Goal: Task Accomplishment & Management: Use online tool/utility

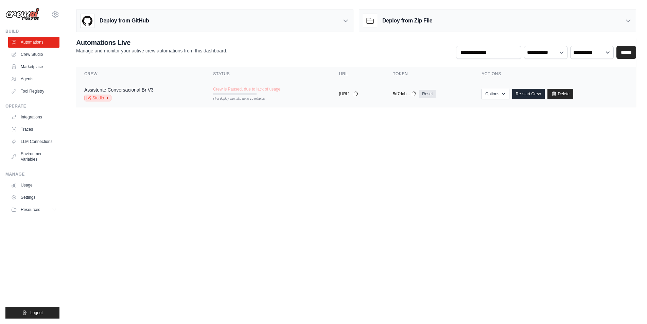
click at [102, 98] on link "Studio" at bounding box center [97, 98] width 27 height 7
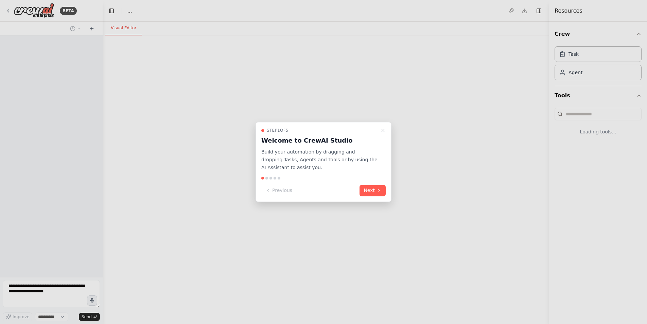
select select "****"
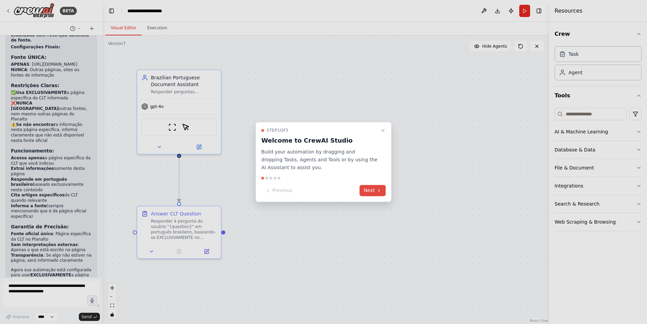
scroll to position [3134, 0]
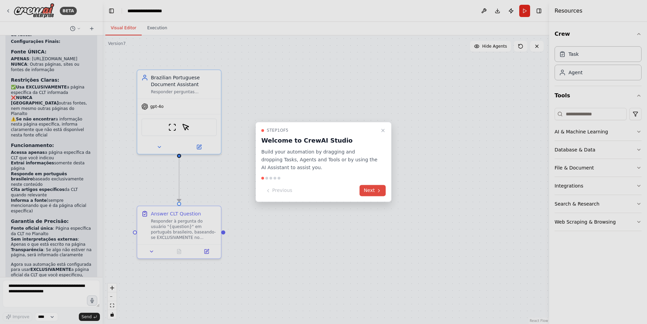
click at [369, 190] on button "Next" at bounding box center [373, 190] width 26 height 11
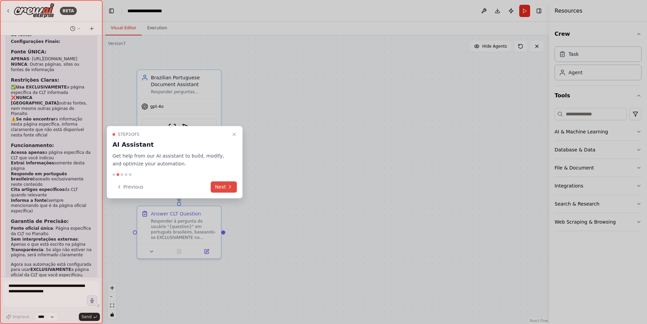
click at [219, 186] on button "Next" at bounding box center [224, 186] width 26 height 11
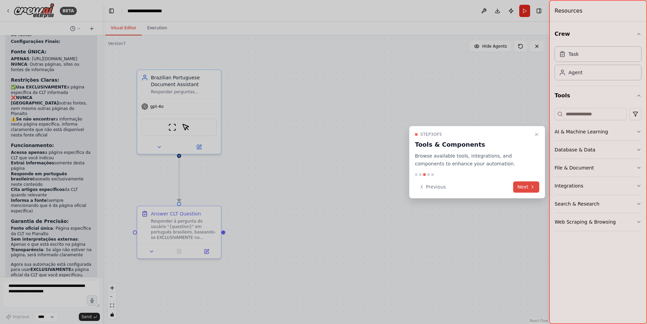
click at [530, 189] on icon at bounding box center [532, 186] width 5 height 5
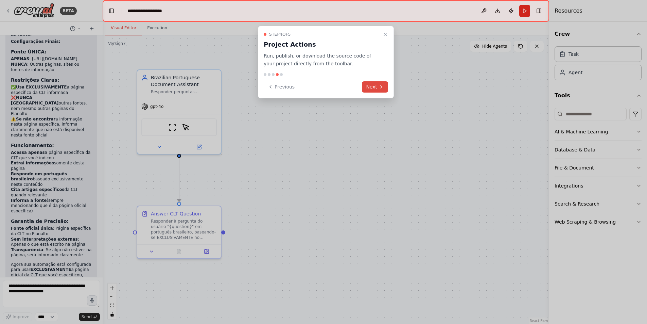
click at [377, 89] on button "Next" at bounding box center [375, 86] width 26 height 11
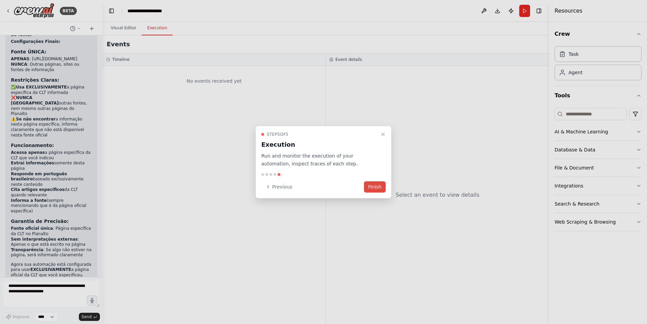
click at [379, 189] on button "Finish" at bounding box center [375, 186] width 22 height 11
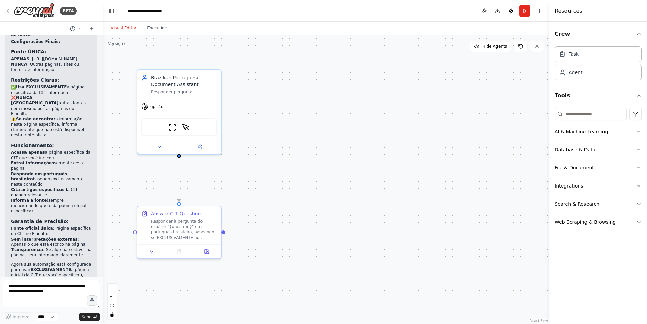
click at [642, 152] on div "Crew Task Agent Tools AI & Machine Learning Database & Data File & Document Int…" at bounding box center [598, 173] width 98 height 302
click at [639, 149] on icon "button" at bounding box center [638, 149] width 5 height 5
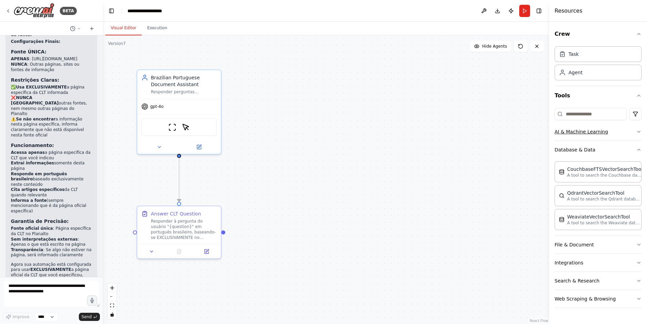
click at [617, 132] on button "AI & Machine Learning" at bounding box center [598, 132] width 87 height 18
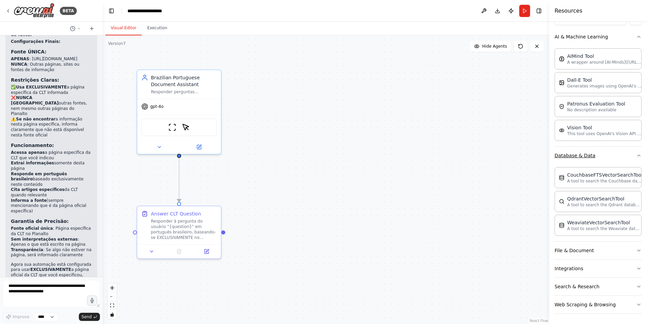
scroll to position [96, 0]
click at [615, 249] on button "File & Document" at bounding box center [598, 250] width 87 height 18
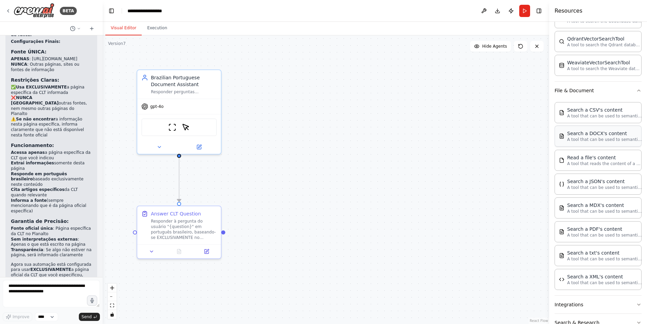
scroll to position [259, 0]
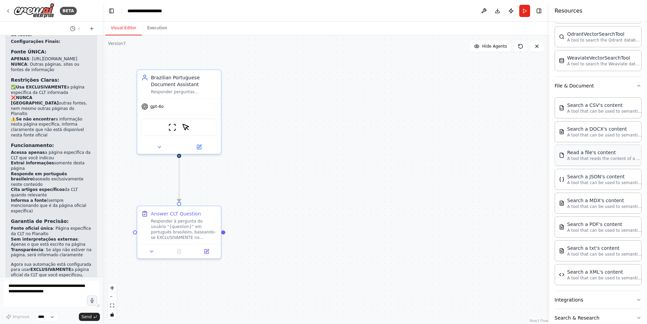
click at [614, 155] on div "Read a file's content" at bounding box center [604, 152] width 75 height 7
drag, startPoint x: 450, startPoint y: 151, endPoint x: 458, endPoint y: 152, distance: 8.6
click at [450, 151] on div ".deletable-edge-delete-btn { width: 20px; height: 20px; border: 0px solid #ffff…" at bounding box center [326, 179] width 447 height 288
click at [193, 125] on img at bounding box center [193, 126] width 8 height 8
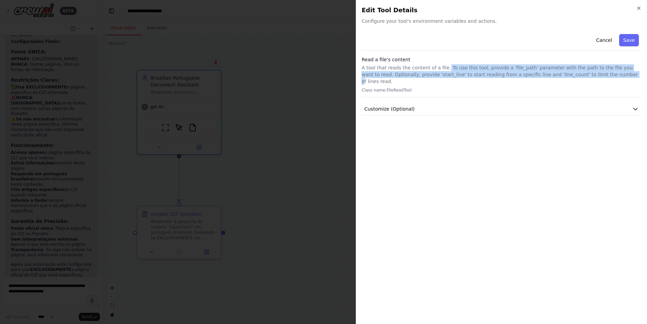
drag, startPoint x: 445, startPoint y: 69, endPoint x: 587, endPoint y: 76, distance: 142.9
click at [586, 75] on p "A tool that reads the content of a file. To use this tool, provide a 'file_path…" at bounding box center [502, 74] width 280 height 20
click at [637, 105] on icon "button" at bounding box center [635, 108] width 7 height 7
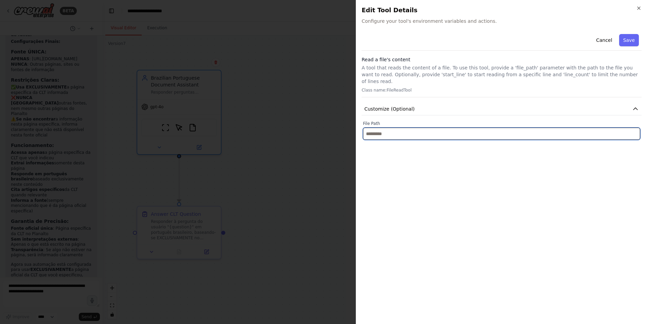
click at [395, 128] on input "text" at bounding box center [501, 133] width 277 height 12
paste input "**********"
type input "**********"
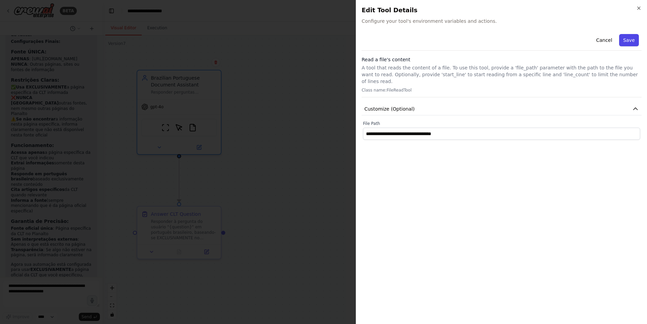
click at [635, 41] on button "Save" at bounding box center [629, 40] width 20 height 12
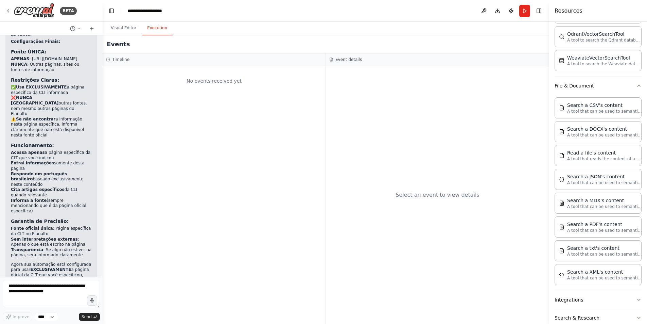
click at [157, 26] on button "Execution" at bounding box center [157, 28] width 31 height 14
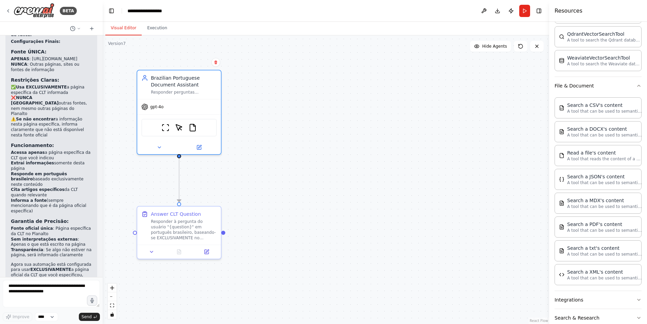
click at [131, 30] on button "Visual Editor" at bounding box center [123, 28] width 36 height 14
click at [181, 225] on div "Responder à pergunta do usuário "{question}" em português brasileiro, baseando-…" at bounding box center [184, 228] width 66 height 22
click at [182, 225] on div "Responder à pergunta do usuário "{question}" em português brasileiro, baseando-…" at bounding box center [184, 228] width 66 height 22
click at [182, 84] on div "Brazilian Portuguese Document Assistant" at bounding box center [184, 80] width 66 height 14
click at [183, 84] on div "Brazilian Portuguese Document Assistant" at bounding box center [184, 80] width 66 height 14
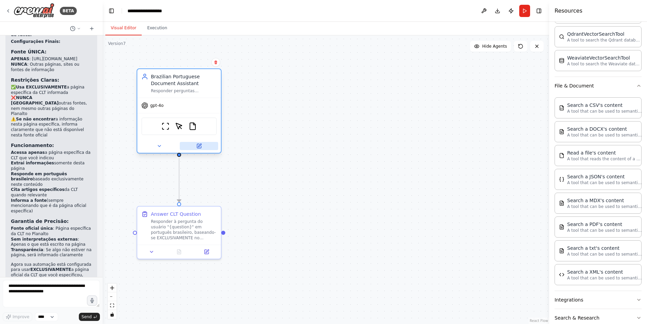
click at [200, 147] on icon at bounding box center [199, 146] width 4 height 4
click at [199, 145] on icon at bounding box center [199, 144] width 3 height 3
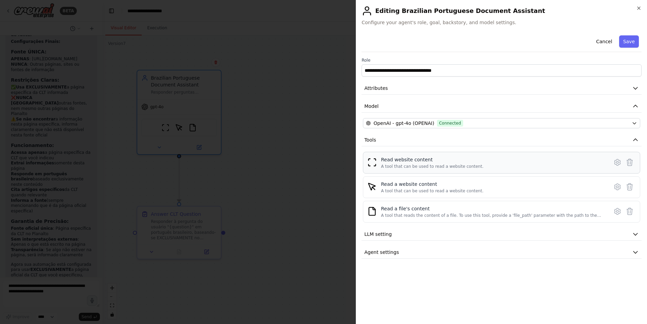
click at [508, 164] on div "Read website content A tool that can be used to read a website content." at bounding box center [494, 162] width 226 height 13
click at [427, 165] on div "A tool that can be used to read a website content." at bounding box center [432, 166] width 103 height 5
click at [618, 161] on icon at bounding box center [618, 162] width 8 height 8
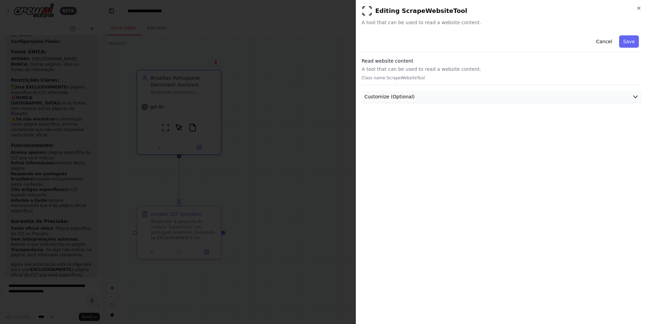
click at [598, 91] on button "Customize (Optional)" at bounding box center [502, 96] width 280 height 13
click at [319, 150] on div at bounding box center [323, 162] width 647 height 324
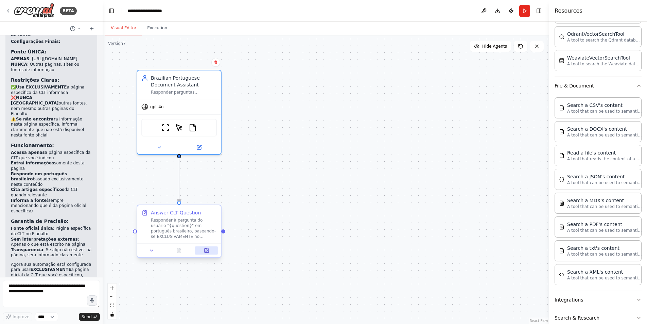
click at [209, 250] on icon at bounding box center [206, 249] width 5 height 5
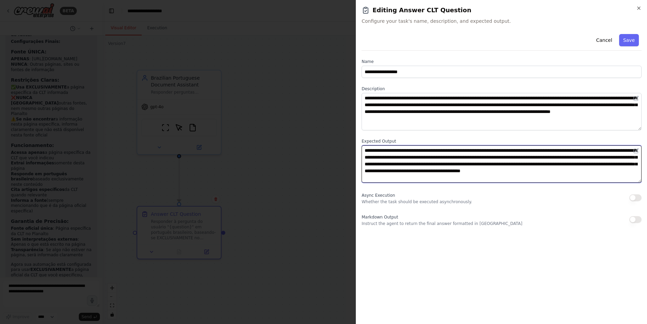
drag, startPoint x: 377, startPoint y: 158, endPoint x: 534, endPoint y: 156, distance: 157.4
click at [534, 156] on textarea "**********" at bounding box center [502, 163] width 280 height 37
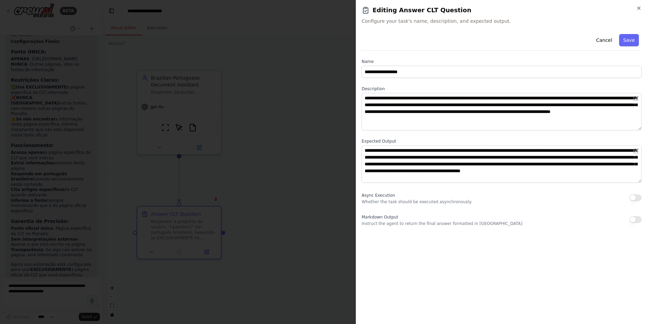
click at [210, 127] on div at bounding box center [323, 162] width 647 height 324
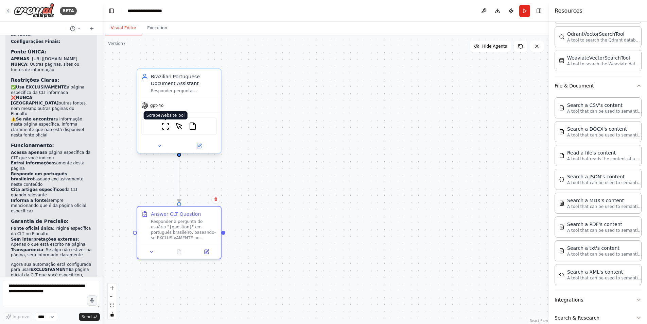
click at [165, 127] on img at bounding box center [165, 126] width 8 height 8
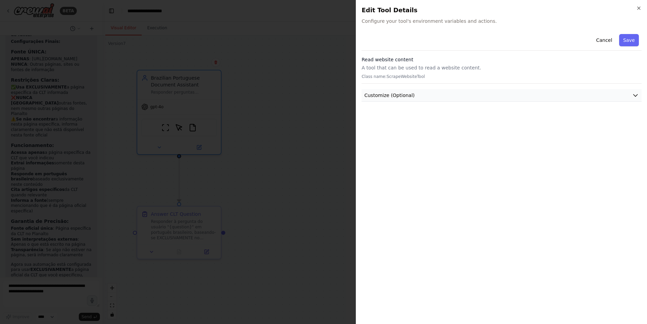
click at [444, 96] on button "Customize (Optional)" at bounding box center [502, 95] width 280 height 13
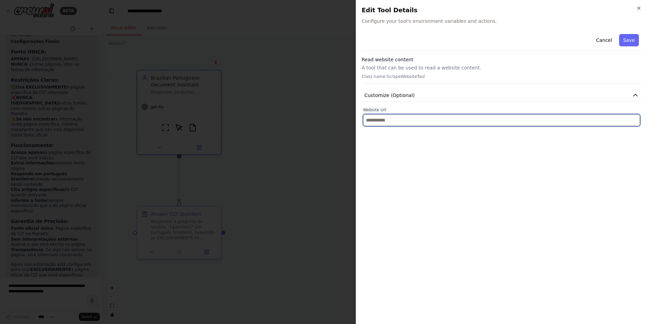
click at [441, 119] on input "text" at bounding box center [501, 120] width 277 height 12
paste input "**********"
type input "**********"
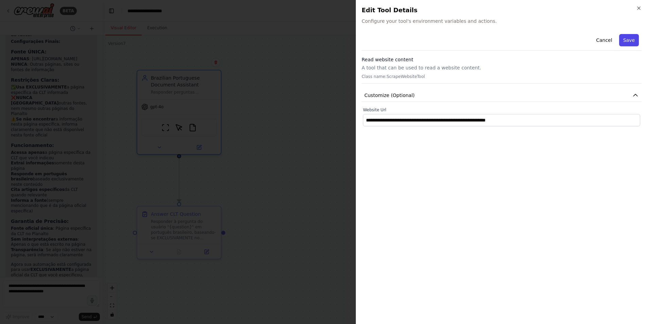
click at [633, 42] on button "Save" at bounding box center [629, 40] width 20 height 12
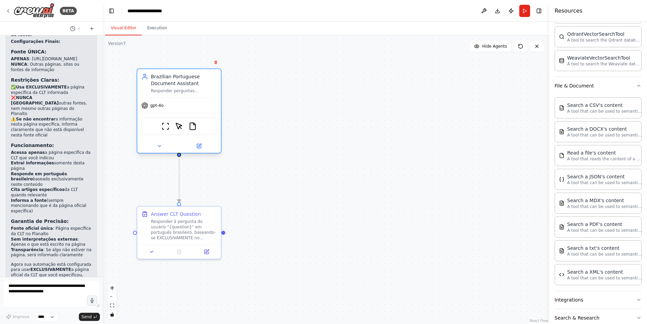
click at [202, 130] on div "ScrapeWebsiteTool ScrapeElementFromWebsiteTool FileReadTool" at bounding box center [178, 126] width 75 height 18
click at [201, 148] on icon at bounding box center [198, 145] width 5 height 5
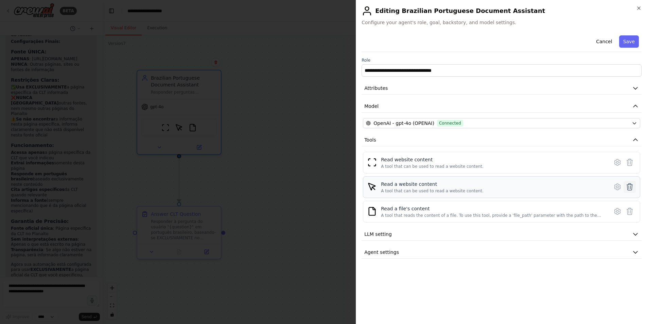
click at [631, 186] on icon at bounding box center [630, 186] width 6 height 7
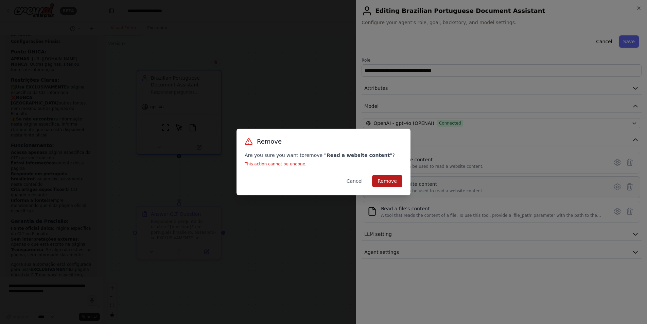
click at [399, 181] on button "Remove" at bounding box center [387, 181] width 30 height 12
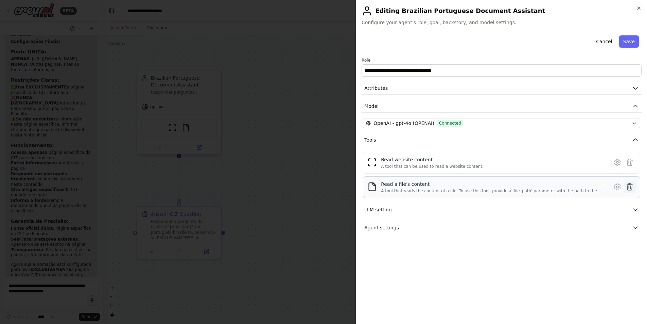
click at [632, 187] on icon at bounding box center [630, 186] width 6 height 7
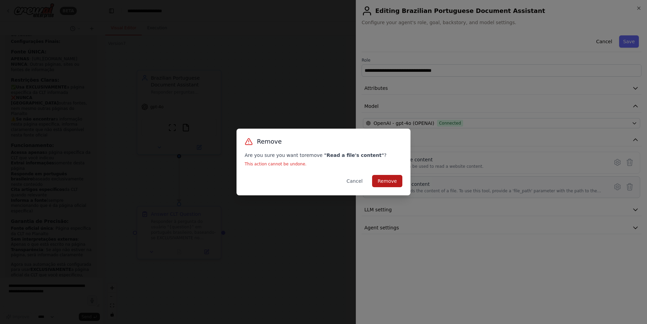
click at [398, 182] on button "Remove" at bounding box center [387, 181] width 30 height 12
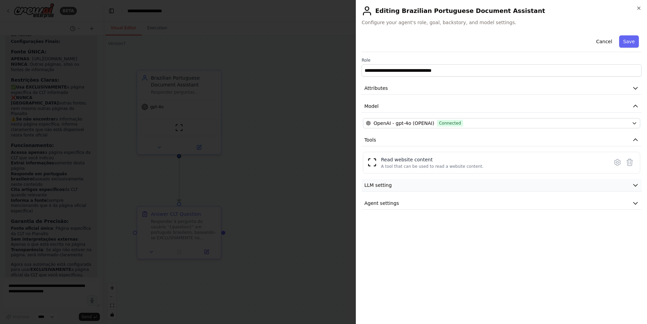
click at [525, 185] on button "LLM setting" at bounding box center [502, 185] width 280 height 13
click at [390, 205] on span at bounding box center [392, 205] width 5 height 5
click at [390, 206] on span at bounding box center [392, 205] width 5 height 5
click at [422, 250] on button "Agent settings" at bounding box center [502, 251] width 280 height 13
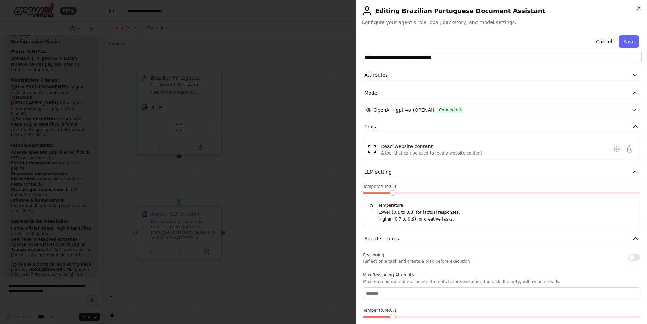
scroll to position [0, 0]
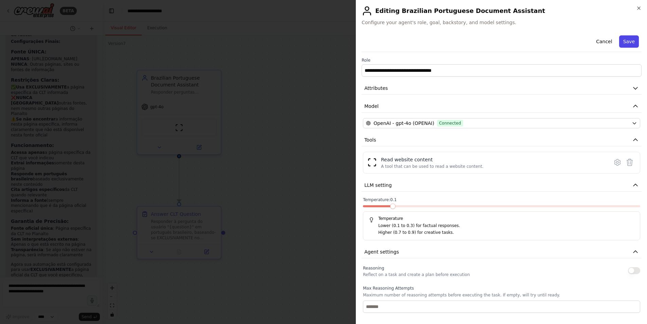
click at [630, 38] on button "Save" at bounding box center [629, 41] width 20 height 12
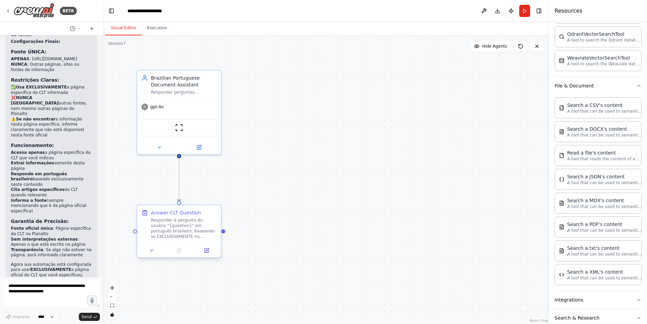
click at [189, 216] on div "Answer CLT Question Responder à pergunta do usuário "{question}" em português b…" at bounding box center [184, 224] width 66 height 30
click at [206, 249] on icon at bounding box center [207, 249] width 3 height 3
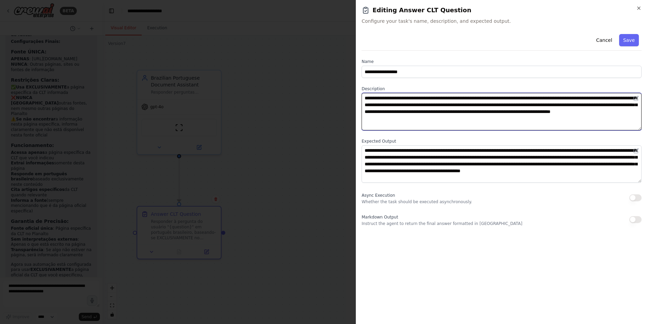
drag, startPoint x: 519, startPoint y: 98, endPoint x: 478, endPoint y: 100, distance: 41.5
click at [478, 100] on textarea "**********" at bounding box center [502, 111] width 280 height 37
type textarea "**********"
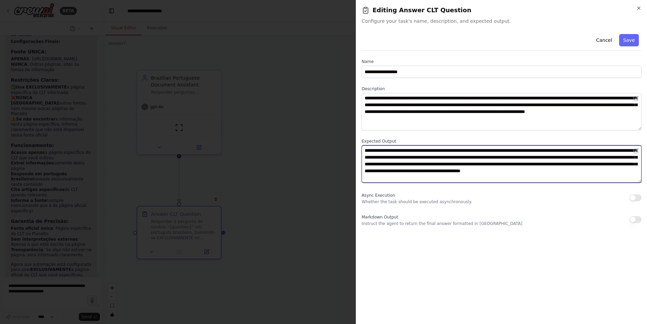
drag, startPoint x: 513, startPoint y: 150, endPoint x: 470, endPoint y: 149, distance: 42.5
click at [470, 149] on textarea "**********" at bounding box center [502, 163] width 280 height 37
type textarea "**********"
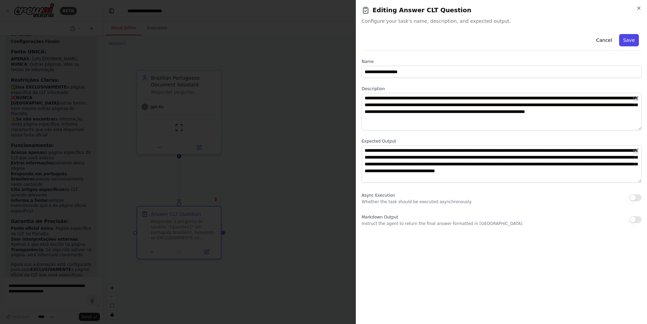
click at [629, 38] on button "Save" at bounding box center [629, 40] width 20 height 12
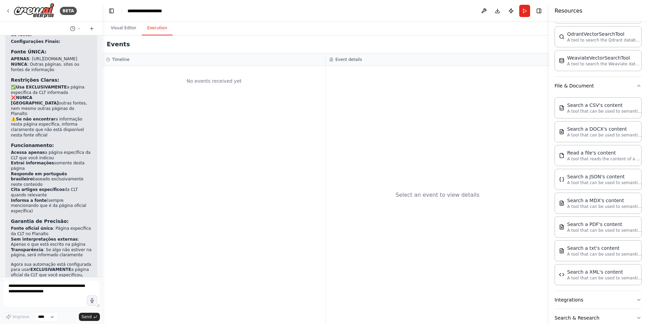
click at [154, 29] on button "Execution" at bounding box center [157, 28] width 31 height 14
click at [124, 26] on button "Visual Editor" at bounding box center [123, 28] width 36 height 14
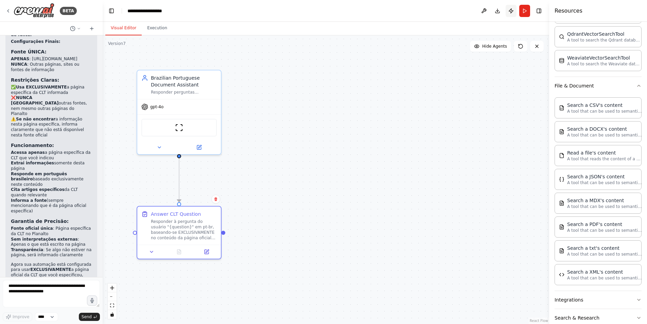
click at [511, 12] on button "Publish" at bounding box center [511, 11] width 11 height 12
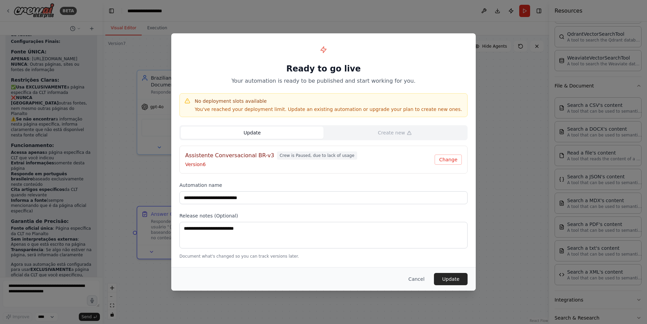
click at [262, 132] on button "Update" at bounding box center [252, 132] width 143 height 12
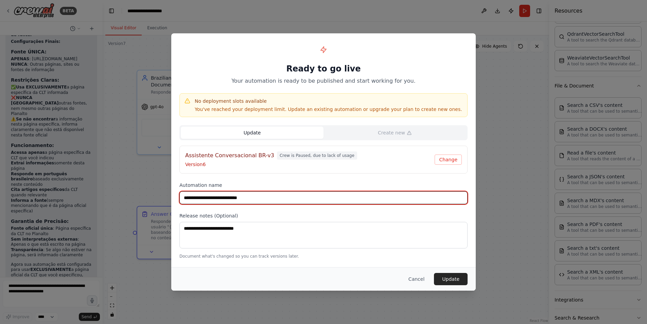
click at [281, 199] on input "**********" at bounding box center [323, 197] width 288 height 13
type input "**********"
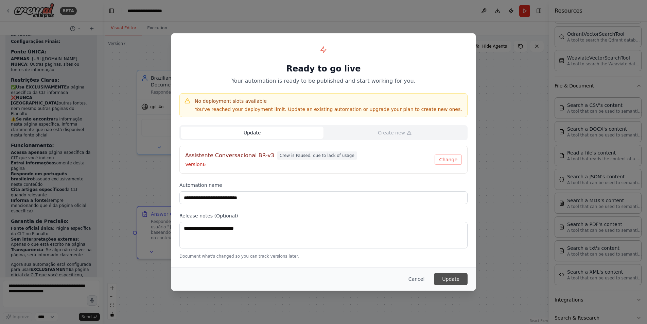
click at [440, 279] on button "Update" at bounding box center [451, 279] width 34 height 12
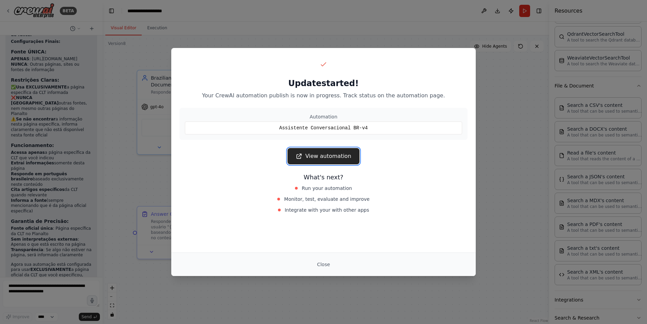
click at [328, 156] on link "View automation" at bounding box center [324, 156] width 72 height 16
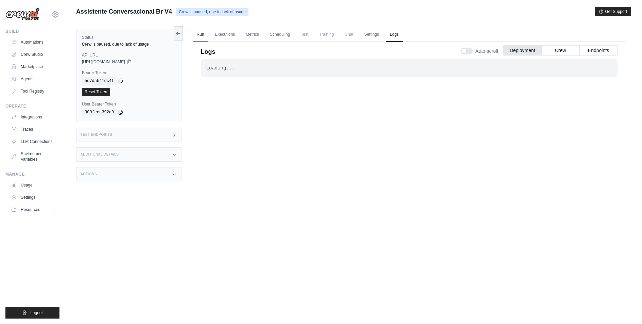
click at [202, 34] on link "Run" at bounding box center [201, 35] width 16 height 14
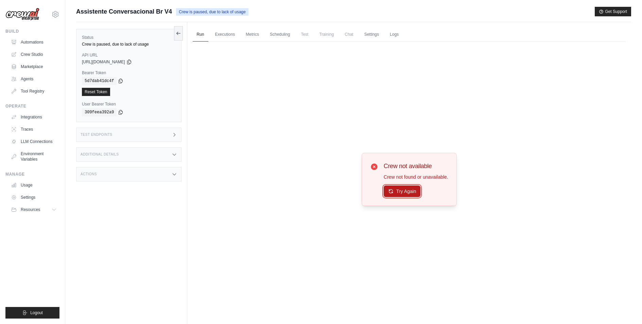
click at [411, 191] on button "Try Again" at bounding box center [402, 191] width 37 height 12
click at [219, 36] on link "Executions" at bounding box center [225, 35] width 28 height 14
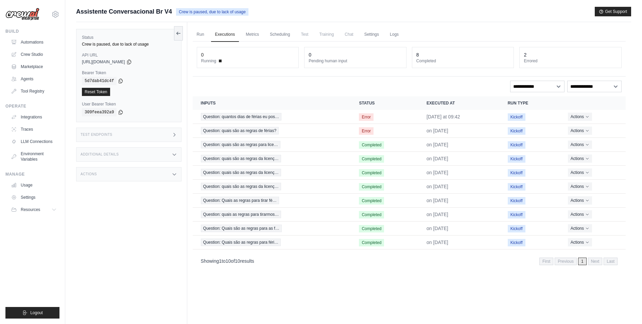
click at [240, 35] on ul "Run Executions Metrics Scheduling Test Training Chat Settings Logs" at bounding box center [409, 35] width 433 height 14
click at [254, 36] on link "Metrics" at bounding box center [252, 35] width 21 height 14
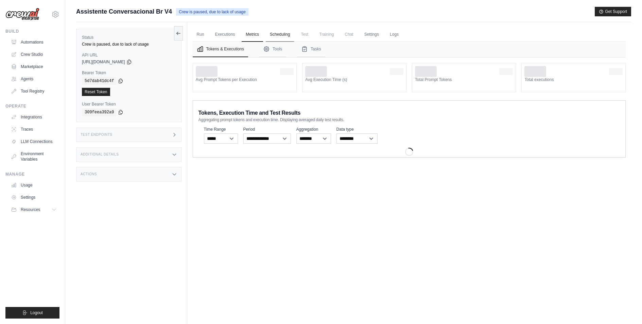
drag, startPoint x: 277, startPoint y: 34, endPoint x: 281, endPoint y: 34, distance: 4.1
click at [277, 34] on link "Scheduling" at bounding box center [280, 35] width 28 height 14
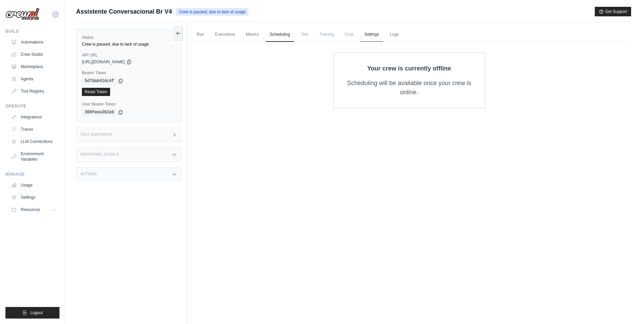
click at [377, 35] on link "Settings" at bounding box center [371, 35] width 23 height 14
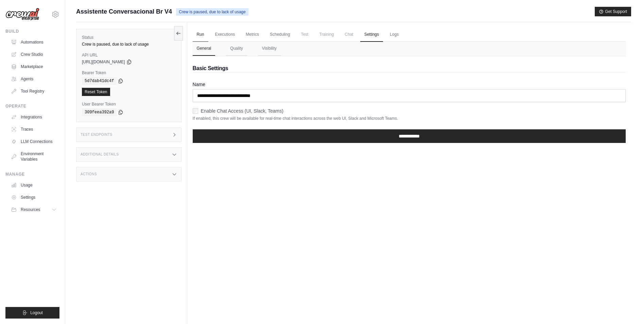
click at [199, 33] on link "Run" at bounding box center [201, 35] width 16 height 14
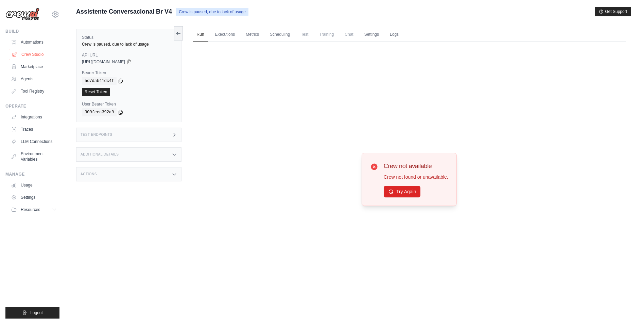
click at [27, 56] on link "Crew Studio" at bounding box center [34, 54] width 51 height 11
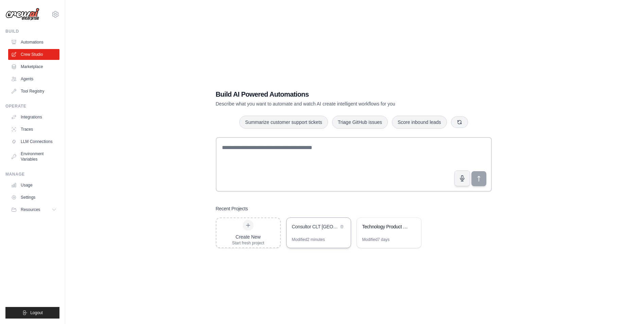
click at [324, 237] on div "Modified 2 minutes" at bounding box center [308, 239] width 33 height 5
click at [31, 37] on link "Automations" at bounding box center [34, 42] width 51 height 11
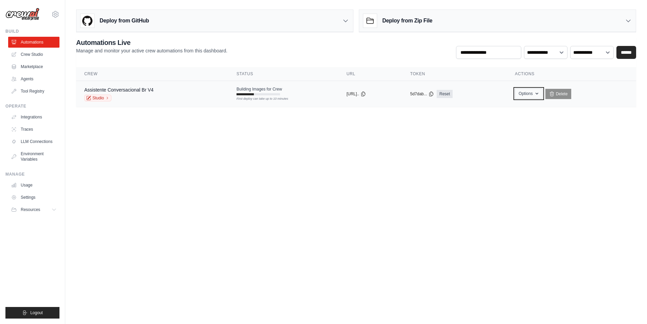
click at [528, 93] on button "Options" at bounding box center [529, 93] width 28 height 10
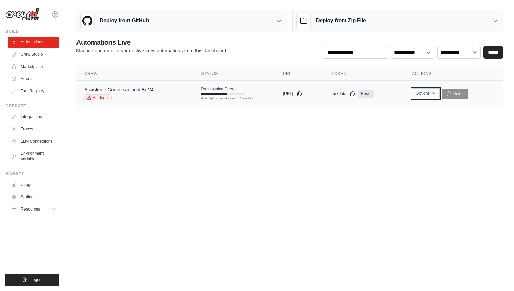
click at [436, 95] on icon "button" at bounding box center [433, 93] width 5 height 5
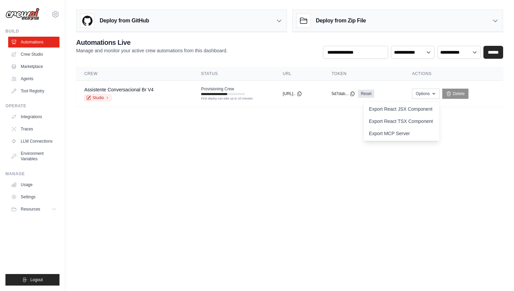
click at [472, 142] on body "marcelo.ogava@caju.com.br Settings Build Automations Crew Studio" at bounding box center [257, 145] width 514 height 291
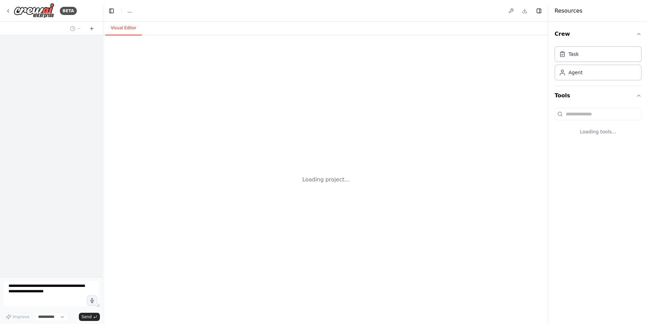
select select "****"
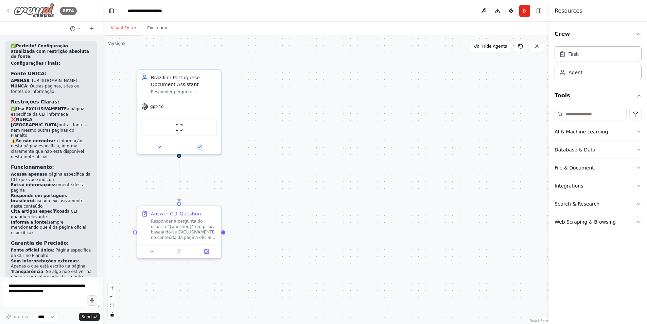
scroll to position [3134, 0]
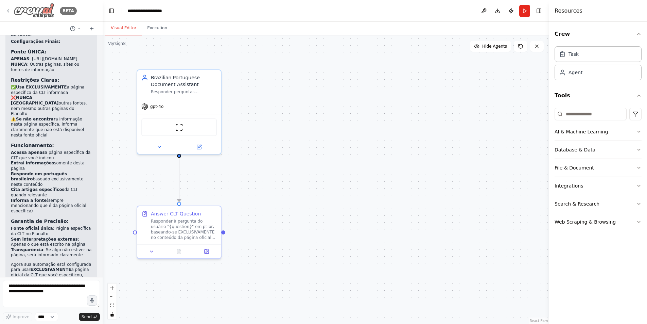
click at [29, 10] on img at bounding box center [34, 10] width 41 height 15
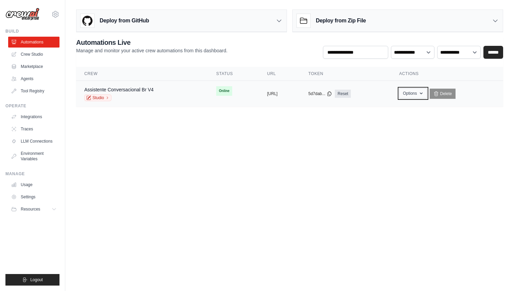
click at [424, 96] on icon "button" at bounding box center [420, 93] width 5 height 5
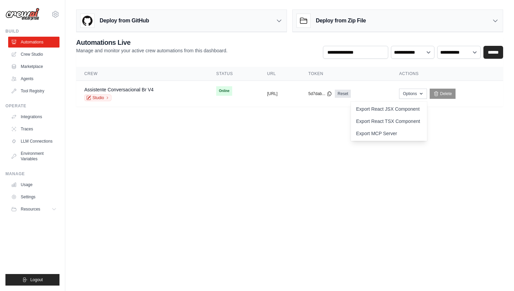
drag, startPoint x: 415, startPoint y: 177, endPoint x: 411, endPoint y: 169, distance: 8.9
click at [415, 176] on body "[PERSON_NAME][EMAIL_ADDRESS][DOMAIN_NAME] Settings Build Automations Crew Studio" at bounding box center [257, 145] width 514 height 291
click at [300, 102] on td "copied [URL]" at bounding box center [279, 94] width 41 height 26
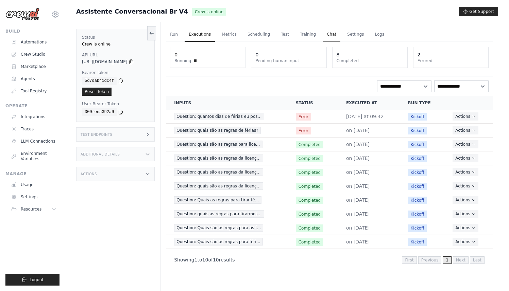
click at [323, 36] on link "Chat" at bounding box center [332, 35] width 18 height 14
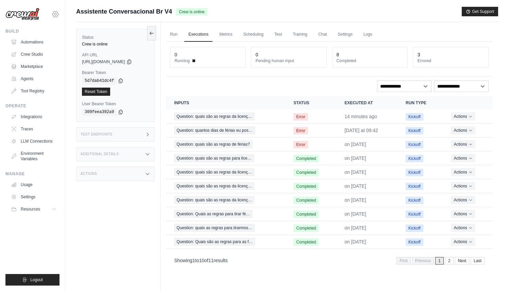
click at [56, 12] on icon at bounding box center [55, 14] width 8 height 8
click at [39, 46] on link "Settings" at bounding box center [55, 46] width 60 height 12
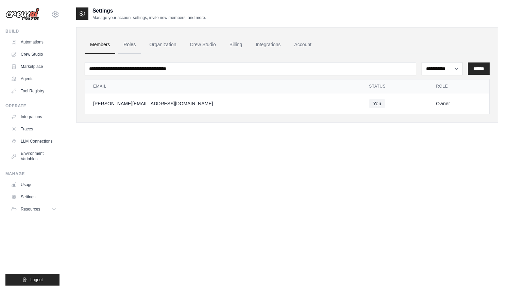
click at [126, 45] on link "Roles" at bounding box center [129, 45] width 23 height 18
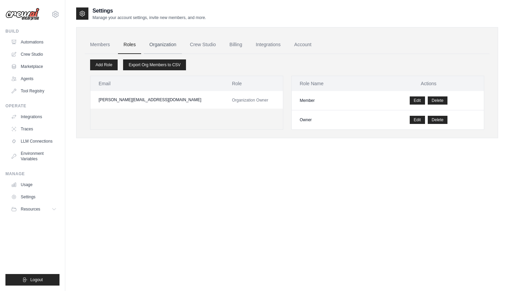
click at [164, 46] on link "Organization" at bounding box center [163, 45] width 38 height 18
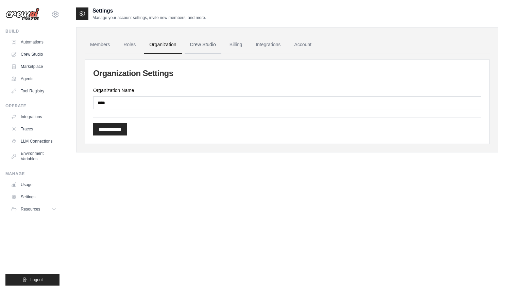
click at [197, 45] on link "Crew Studio" at bounding box center [203, 45] width 37 height 18
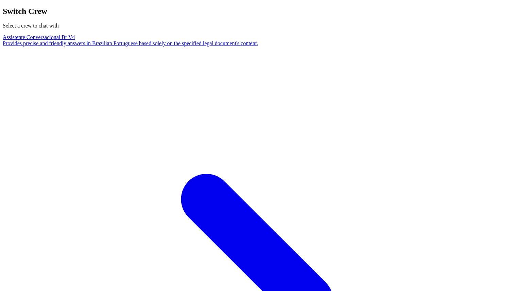
type textarea "**********"
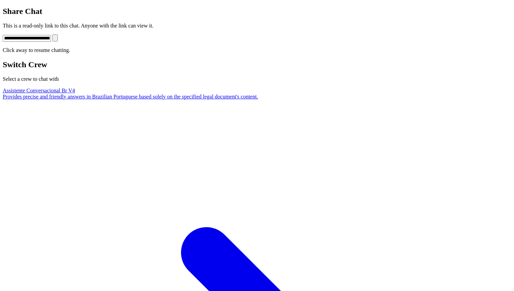
type textarea "**********"
type textarea "*"
type textarea "**"
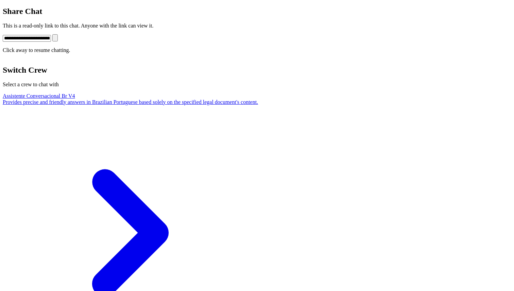
click at [258, 105] on div "Provides precise and friendly answers in Brazilian Portuguese based solely on t…" at bounding box center [130, 102] width 255 height 6
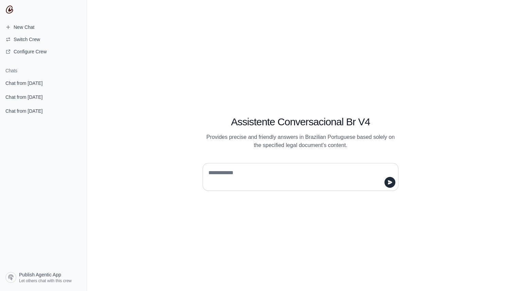
click at [223, 171] on textarea at bounding box center [298, 177] width 183 height 19
type textarea "**"
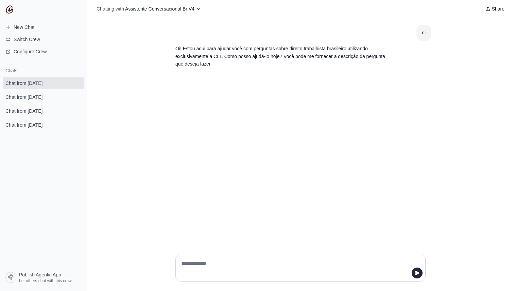
click at [199, 270] on textarea at bounding box center [298, 267] width 237 height 19
type textarea "**********"
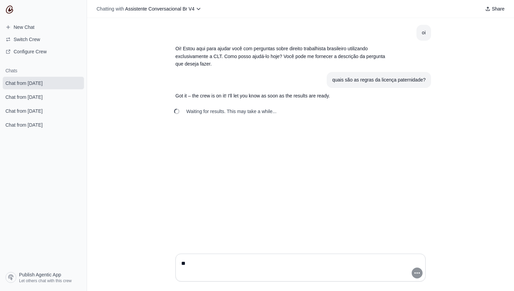
type textarea "**"
click at [306, 265] on textarea "**" at bounding box center [298, 267] width 237 height 19
click at [135, 250] on div "**" at bounding box center [300, 270] width 427 height 43
drag, startPoint x: 203, startPoint y: 260, endPoint x: 186, endPoint y: 257, distance: 16.9
click at [186, 257] on div "**" at bounding box center [300, 268] width 250 height 28
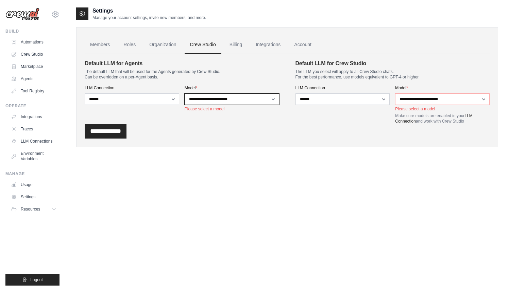
click at [263, 100] on select "**********" at bounding box center [232, 99] width 95 height 12
select select "**********"
click at [185, 93] on select "**********" at bounding box center [232, 99] width 95 height 12
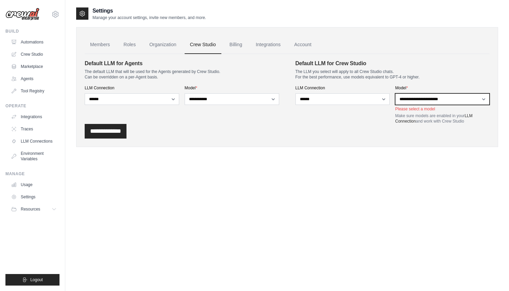
click at [464, 102] on select "**********" at bounding box center [442, 99] width 95 height 12
select select "**********"
click at [395, 93] on select "**********" at bounding box center [442, 99] width 95 height 12
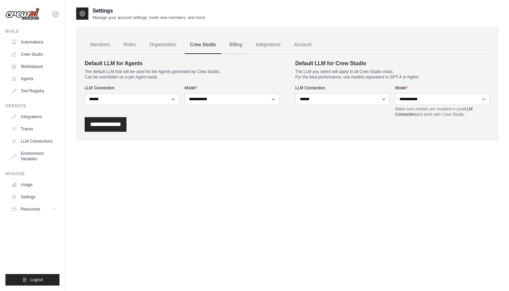
click at [237, 48] on link "Billing" at bounding box center [235, 45] width 23 height 18
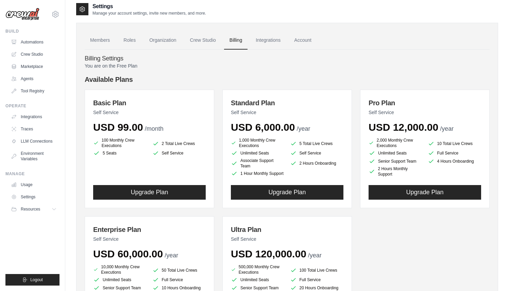
scroll to position [18, 0]
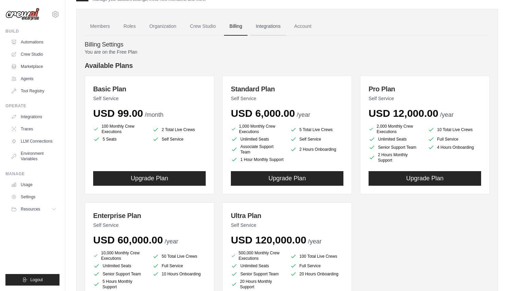
click at [265, 28] on link "Integrations" at bounding box center [268, 26] width 36 height 18
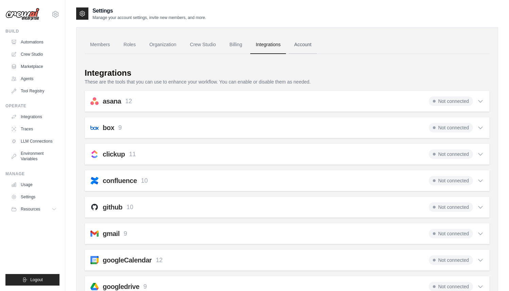
click at [299, 47] on link "Account" at bounding box center [303, 45] width 28 height 18
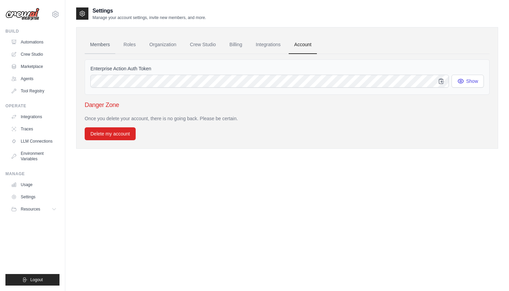
click at [100, 47] on link "Members" at bounding box center [100, 45] width 31 height 18
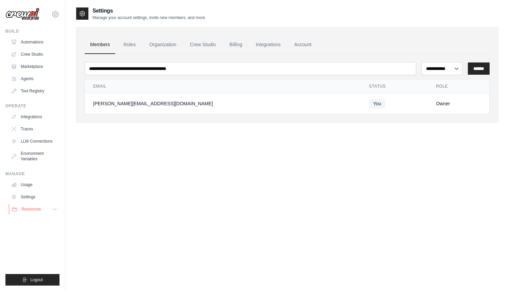
click at [51, 208] on button "Resources" at bounding box center [34, 209] width 51 height 11
click at [36, 197] on link "Settings" at bounding box center [34, 197] width 51 height 11
click at [34, 185] on link "Usage" at bounding box center [34, 184] width 51 height 11
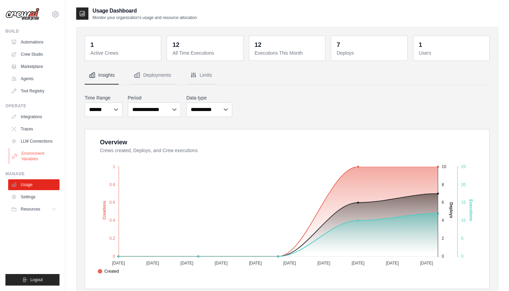
click at [36, 159] on link "Environment Variables" at bounding box center [34, 156] width 51 height 16
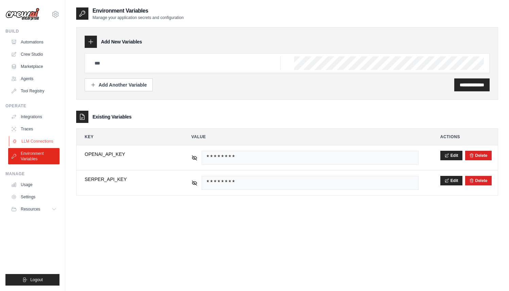
click at [33, 142] on link "LLM Connections" at bounding box center [34, 141] width 51 height 11
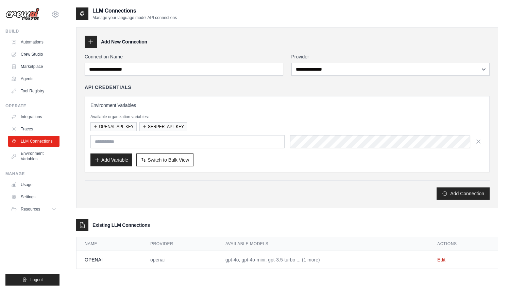
scroll to position [14, 0]
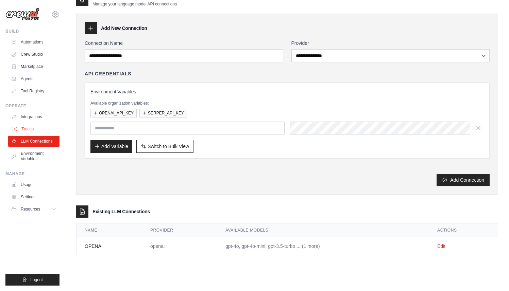
click at [39, 131] on link "Traces" at bounding box center [34, 129] width 51 height 11
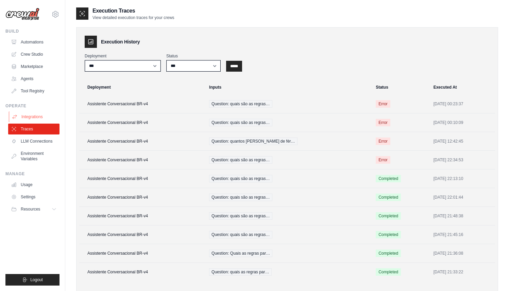
click at [30, 118] on link "Integrations" at bounding box center [34, 117] width 51 height 11
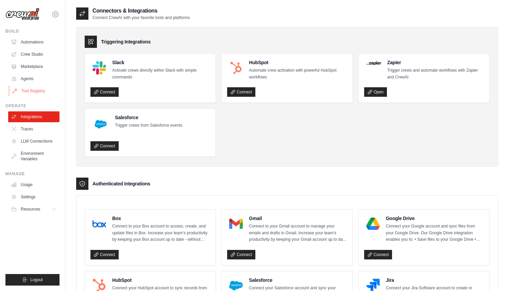
click at [29, 90] on link "Tool Registry" at bounding box center [34, 91] width 51 height 11
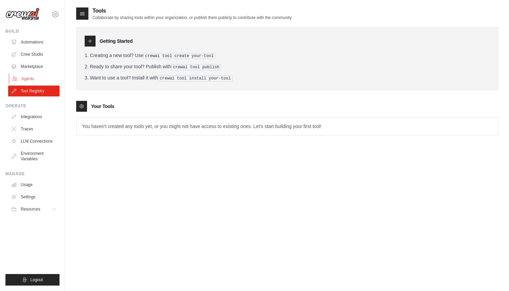
click at [29, 77] on link "Agents" at bounding box center [34, 78] width 51 height 11
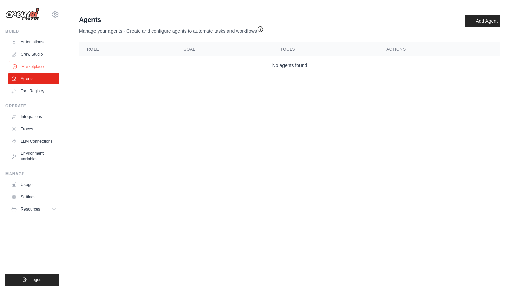
click at [31, 68] on link "Marketplace" at bounding box center [34, 66] width 51 height 11
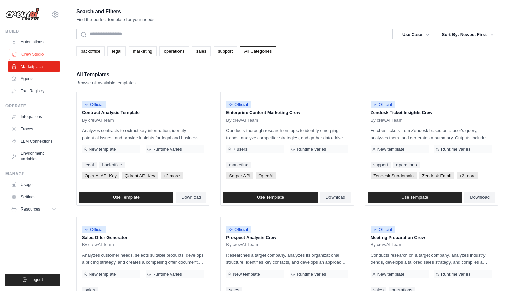
click at [33, 53] on link "Crew Studio" at bounding box center [34, 54] width 51 height 11
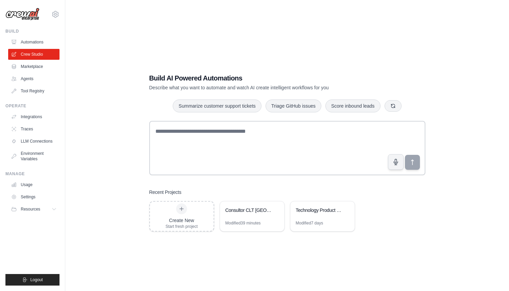
click at [35, 42] on link "Automations" at bounding box center [33, 42] width 51 height 11
